Goal: Navigation & Orientation: Find specific page/section

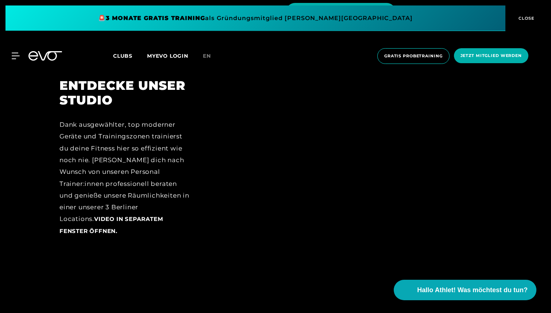
scroll to position [1197, 0]
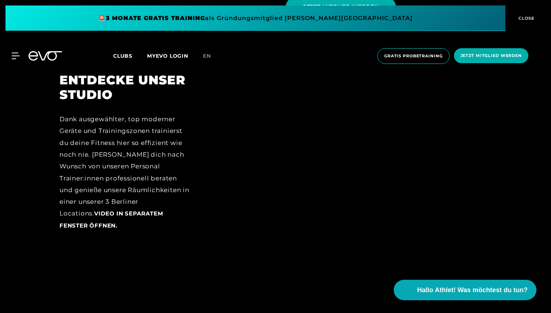
click at [528, 18] on span "CLOSE" at bounding box center [525, 18] width 18 height 7
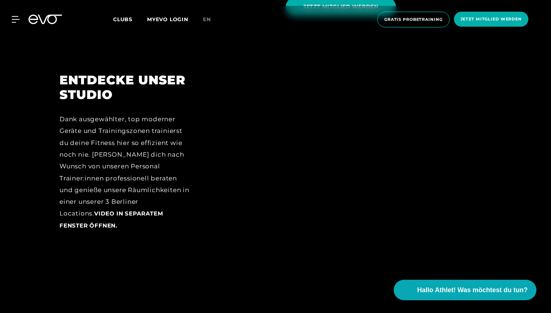
click at [338, 144] on div at bounding box center [350, 158] width 281 height 170
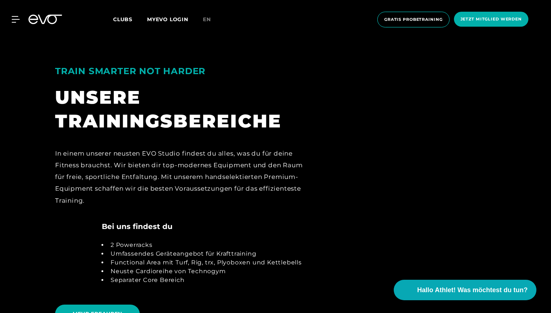
scroll to position [1553, 0]
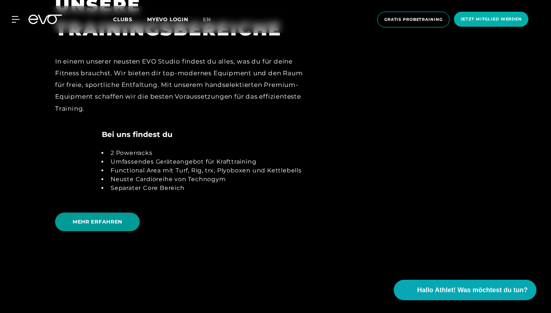
click at [102, 212] on span "MEHR ERFAHREN" at bounding box center [97, 221] width 85 height 19
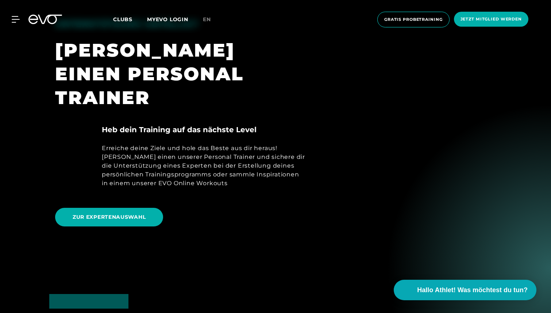
scroll to position [408, 0]
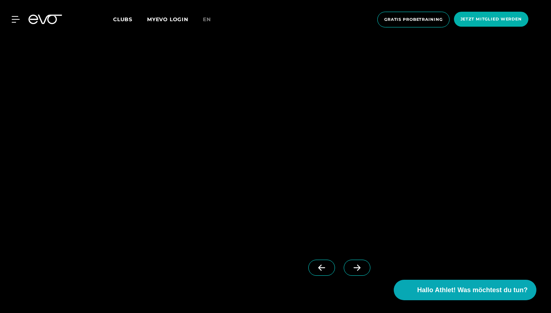
scroll to position [750, 0]
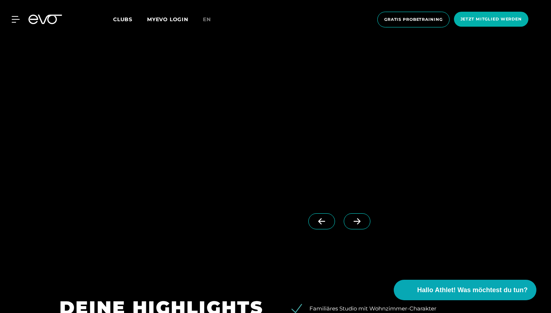
click at [344, 217] on span at bounding box center [357, 221] width 27 height 16
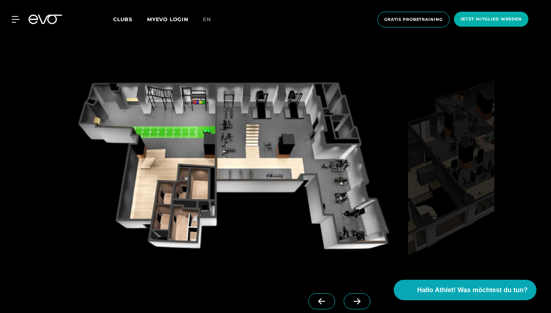
scroll to position [673, 0]
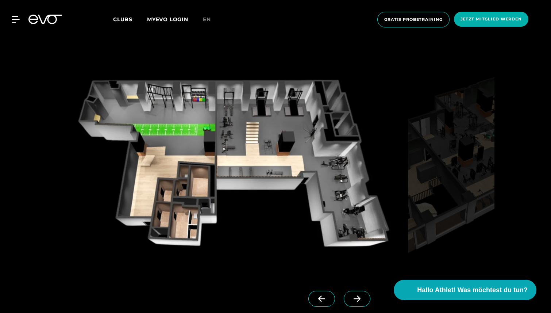
click at [350, 302] on span at bounding box center [357, 298] width 27 height 16
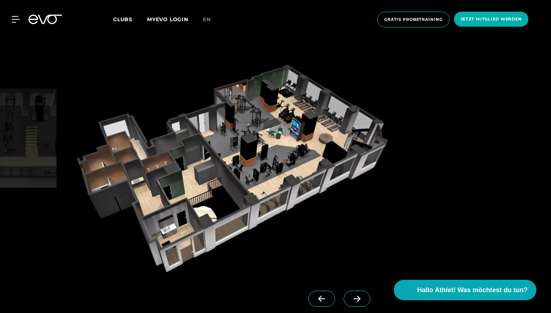
click at [344, 299] on span at bounding box center [357, 298] width 27 height 16
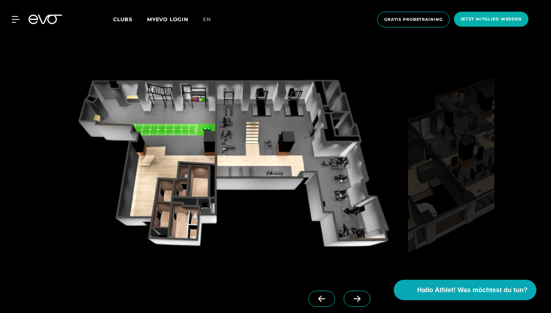
click at [315, 299] on icon at bounding box center [321, 298] width 13 height 7
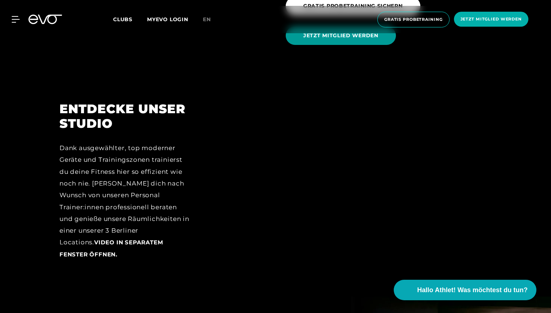
scroll to position [1169, 0]
